Goal: Information Seeking & Learning: Understand process/instructions

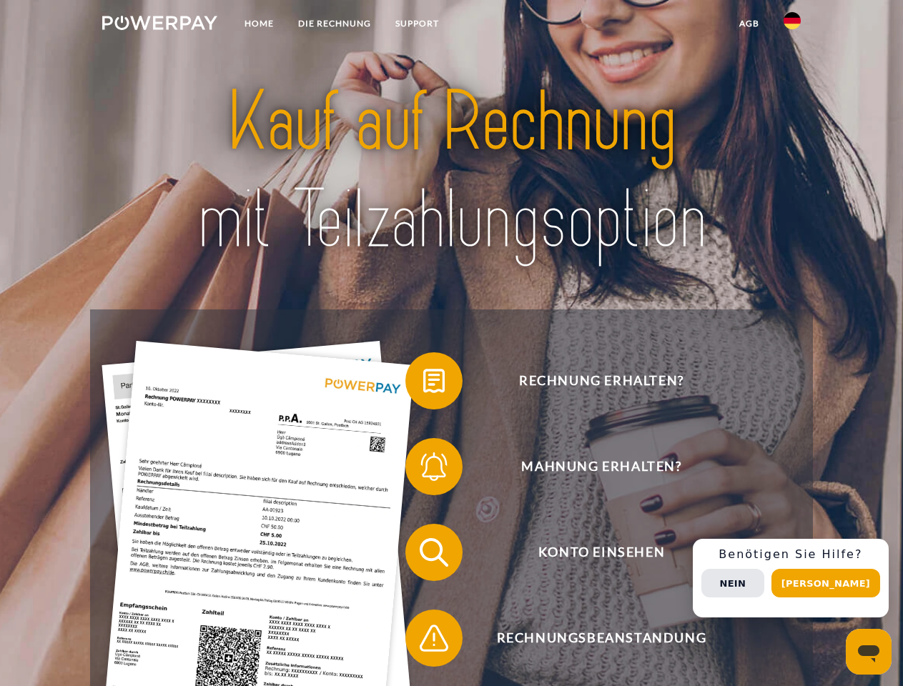
click at [159, 25] on img at bounding box center [159, 23] width 115 height 14
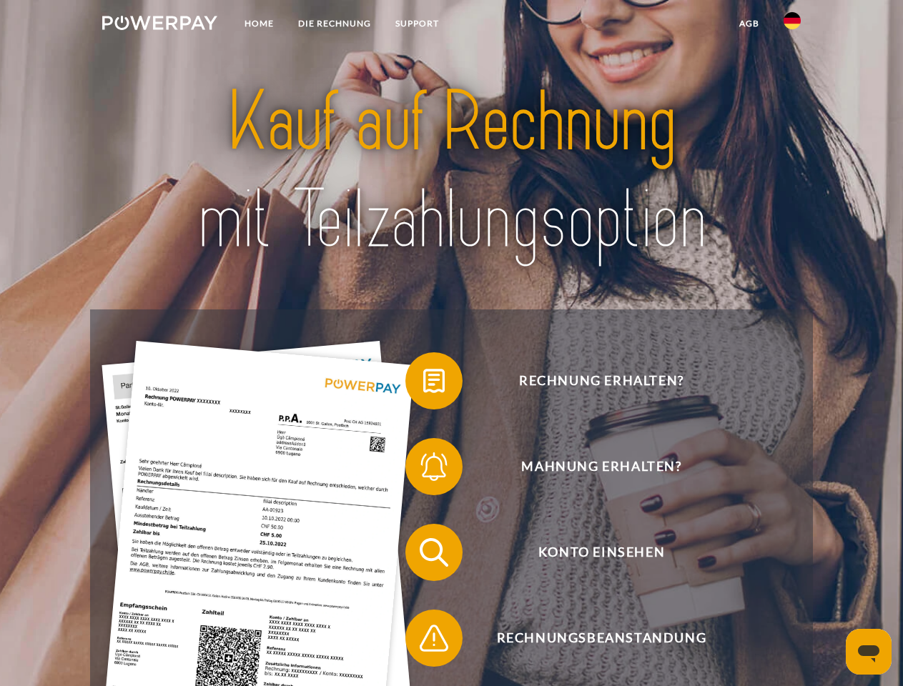
click at [792, 25] on img at bounding box center [792, 20] width 17 height 17
click at [748, 24] on link "agb" at bounding box center [749, 24] width 44 height 26
click at [423, 384] on span at bounding box center [412, 380] width 71 height 71
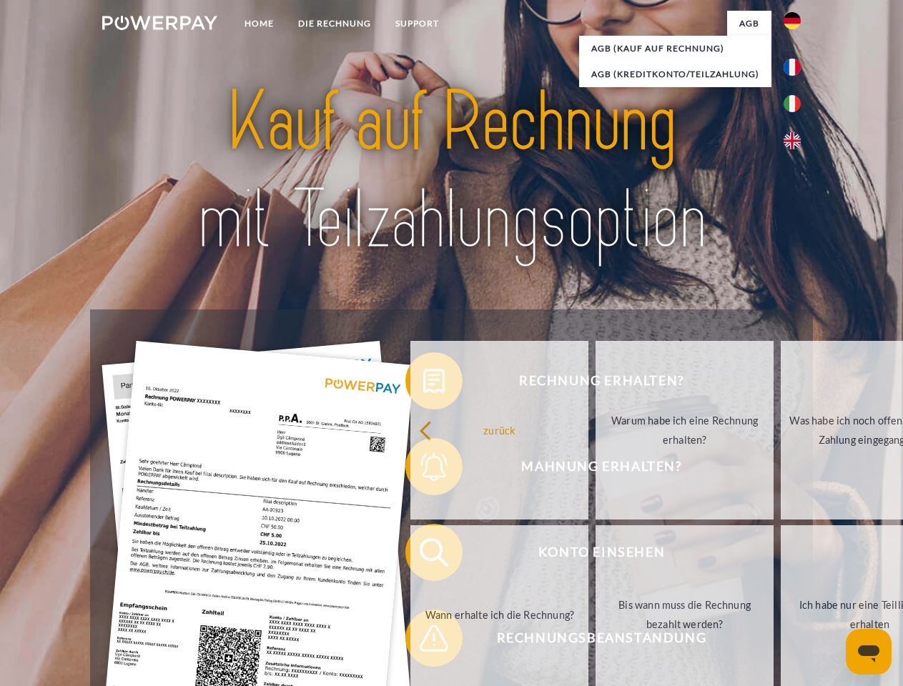
click at [423, 470] on div "Rechnung erhalten? Mahnung erhalten? Konto einsehen" at bounding box center [451, 596] width 722 height 572
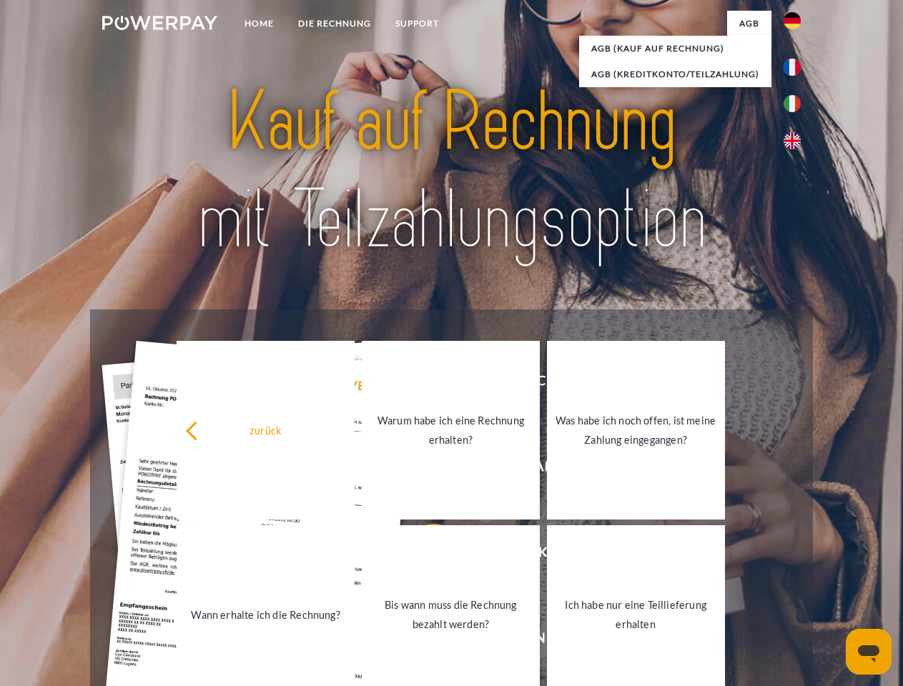
click at [423, 555] on link "Bis wann muss die Rechnung bezahlt werden?" at bounding box center [451, 614] width 178 height 179
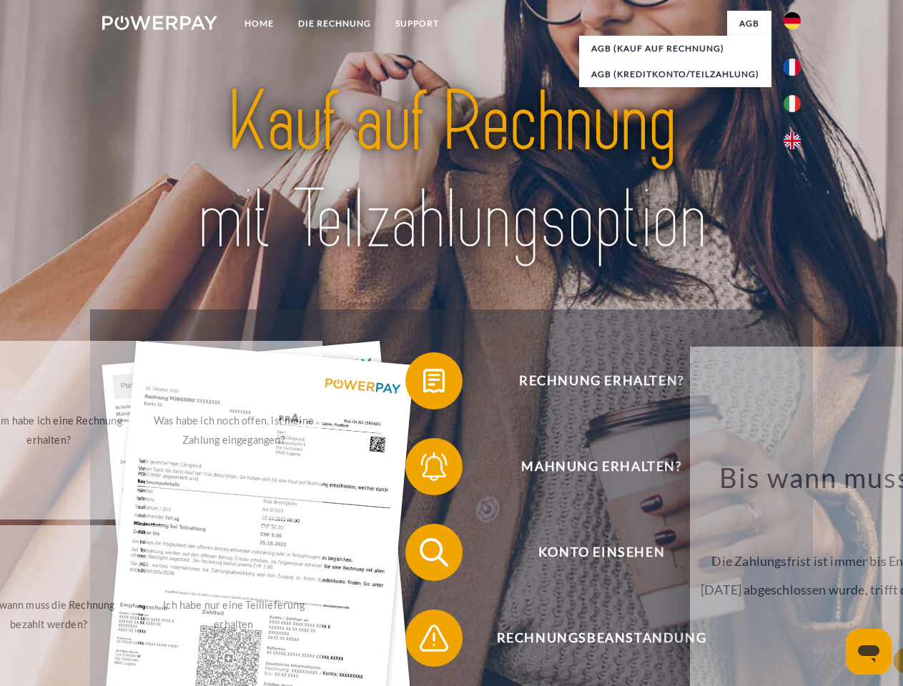
click at [423, 641] on span at bounding box center [412, 638] width 71 height 71
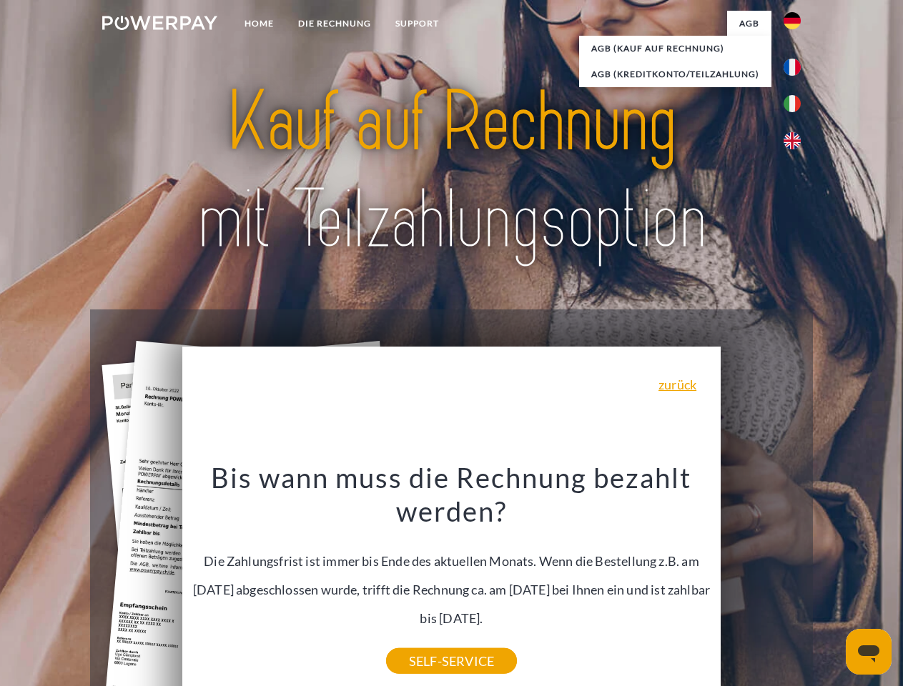
click at [796, 578] on div "Rechnung erhalten? Mahnung erhalten? Konto einsehen" at bounding box center [451, 596] width 722 height 572
click at [761, 581] on span "Konto einsehen" at bounding box center [601, 552] width 350 height 57
click at [831, 583] on header "Home DIE RECHNUNG SUPPORT" at bounding box center [451, 493] width 903 height 987
